Goal: Information Seeking & Learning: Learn about a topic

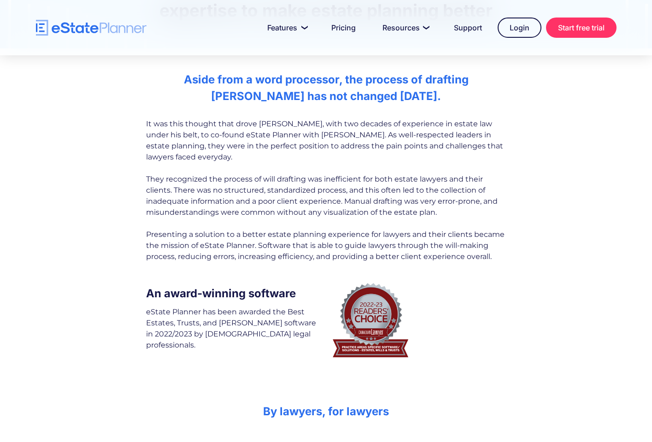
scroll to position [123, 0]
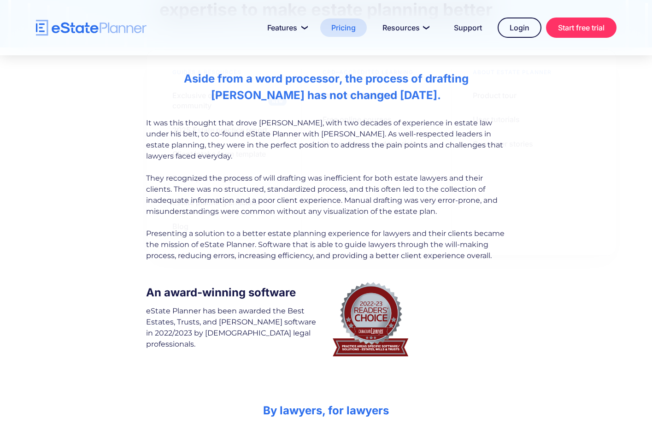
click at [344, 27] on link "Pricing" at bounding box center [343, 27] width 47 height 18
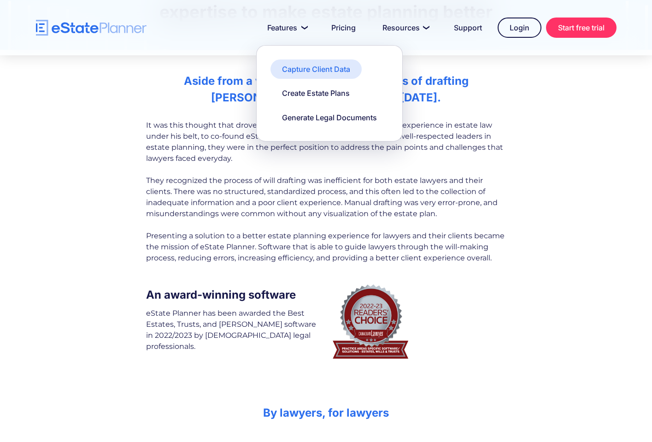
click at [272, 65] on link "Capture Client Data" at bounding box center [316, 68] width 91 height 19
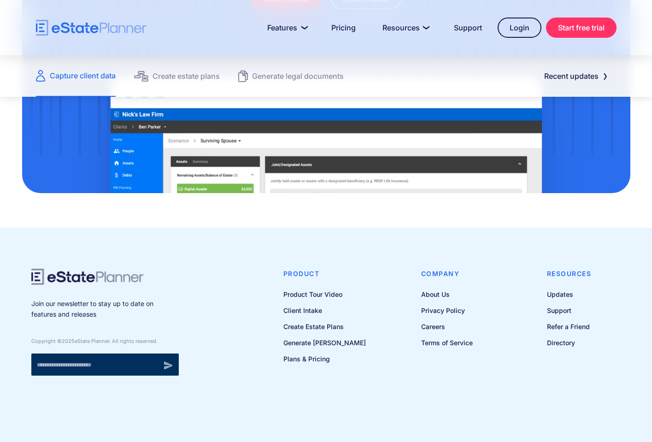
scroll to position [1257, 0]
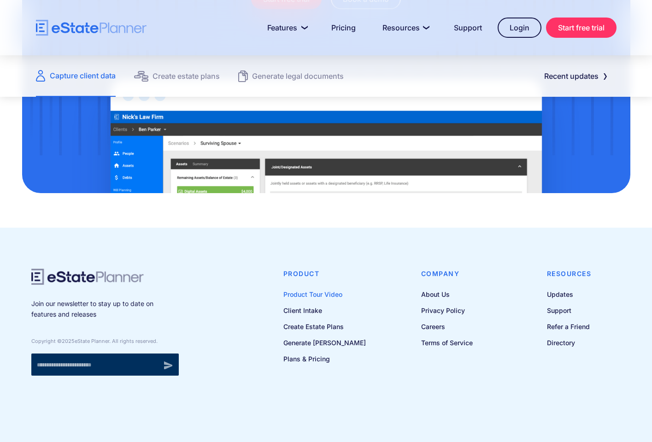
click at [328, 289] on link "Product Tour Video" at bounding box center [325, 295] width 83 height 12
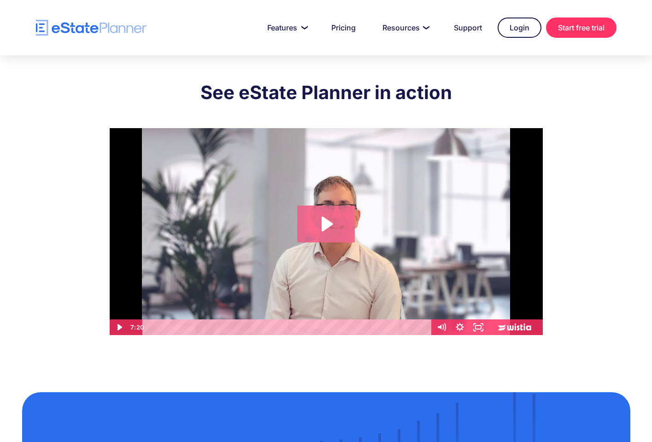
click at [334, 218] on icon "Play Video: eState Product Demo Video" at bounding box center [326, 224] width 58 height 37
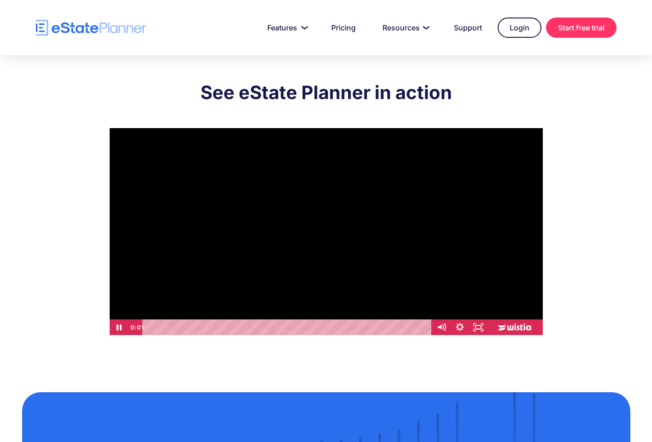
click at [322, 243] on div at bounding box center [326, 231] width 433 height 207
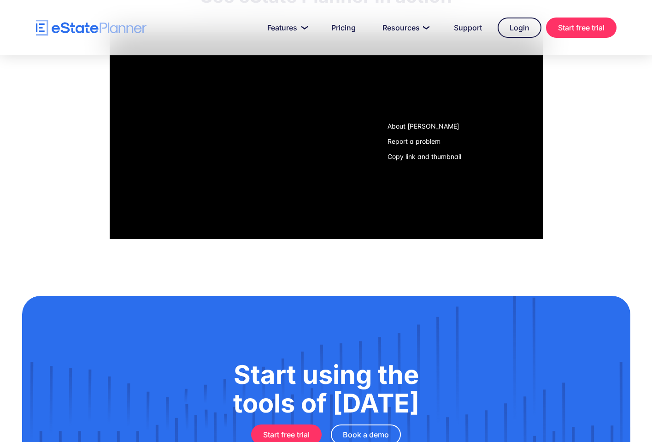
scroll to position [112, 0]
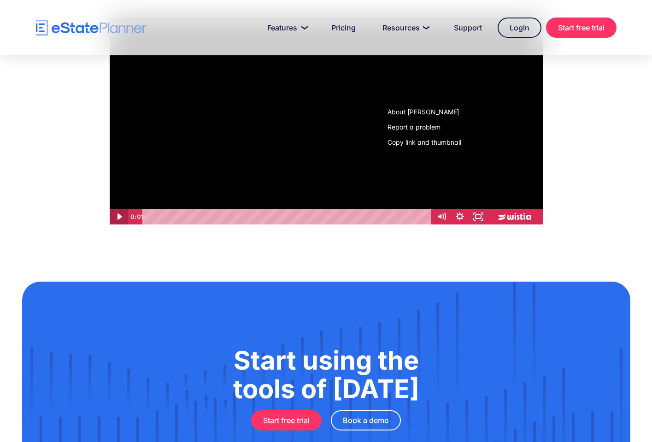
click at [119, 220] on icon "Play Video" at bounding box center [119, 217] width 18 height 16
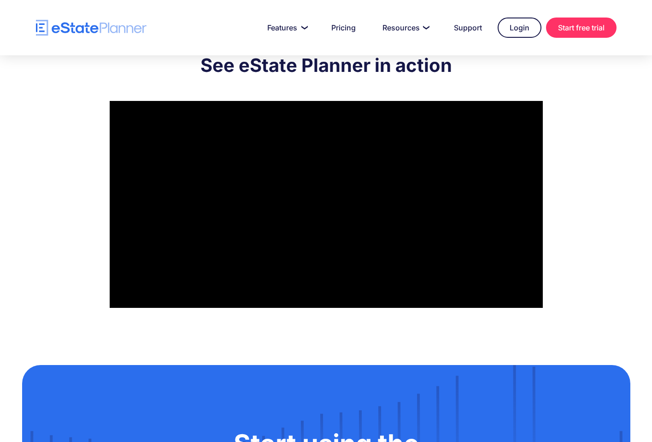
scroll to position [28, 0]
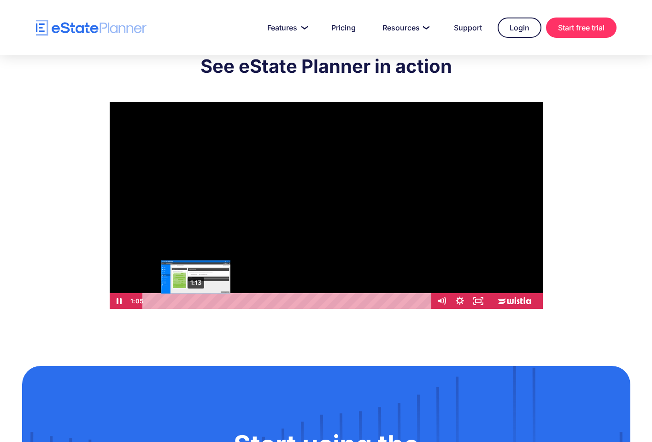
click at [196, 301] on div "1:13" at bounding box center [288, 301] width 278 height 16
click at [201, 301] on div "Playbar" at bounding box center [198, 301] width 5 height 5
click at [217, 303] on div "1:47" at bounding box center [288, 301] width 278 height 16
click at [118, 302] on icon "Pause" at bounding box center [119, 301] width 6 height 7
